Goal: Information Seeking & Learning: Learn about a topic

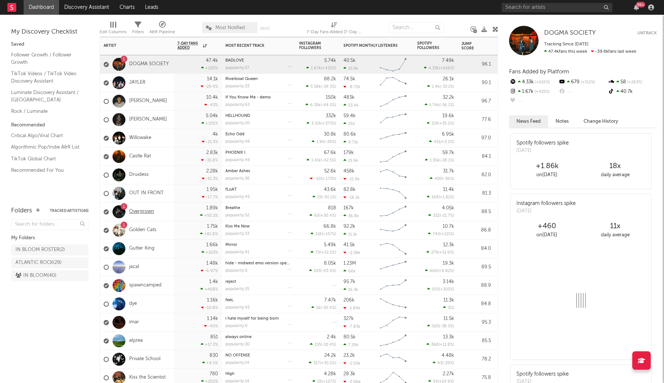
click at [142, 212] on link "Overgrown" at bounding box center [141, 212] width 25 height 6
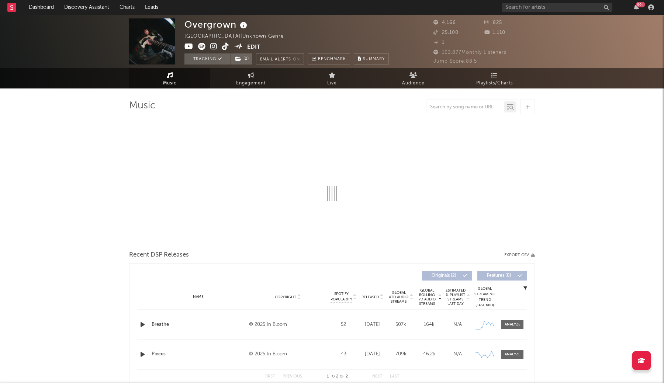
select select "1w"
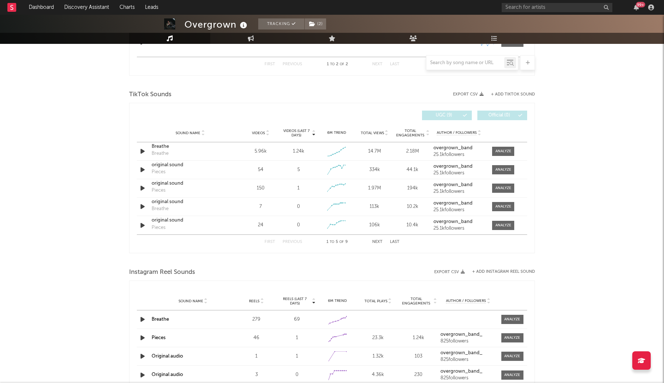
scroll to position [379, 0]
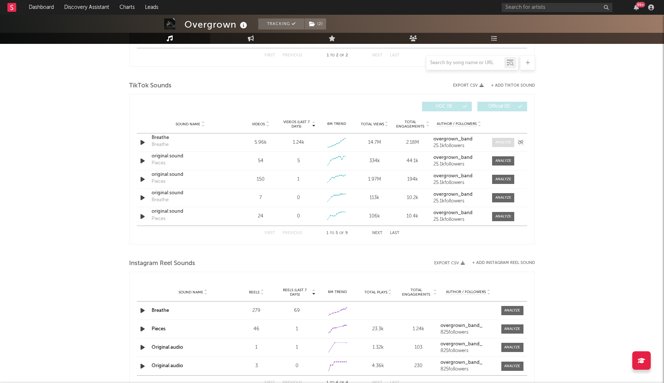
click at [502, 142] on div at bounding box center [503, 143] width 16 height 6
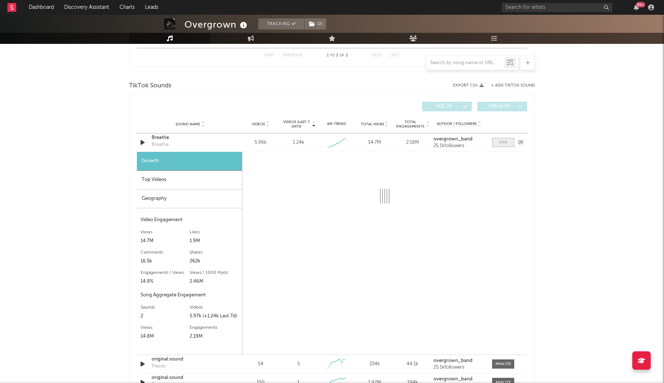
select select "1w"
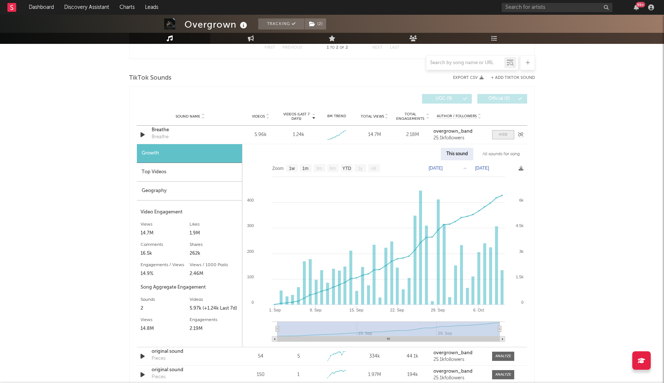
scroll to position [391, 0]
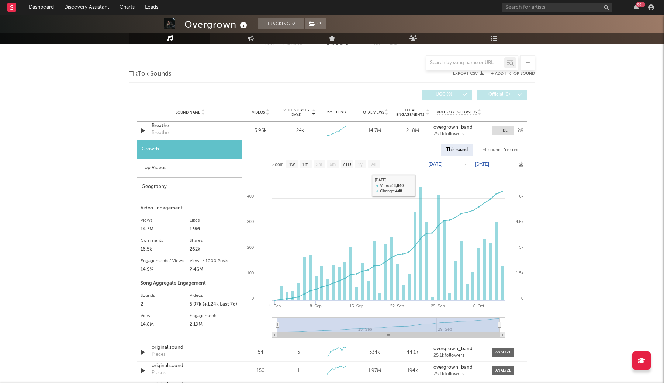
click at [165, 126] on div "Breathe" at bounding box center [190, 125] width 77 height 7
